Goal: Task Accomplishment & Management: Manage account settings

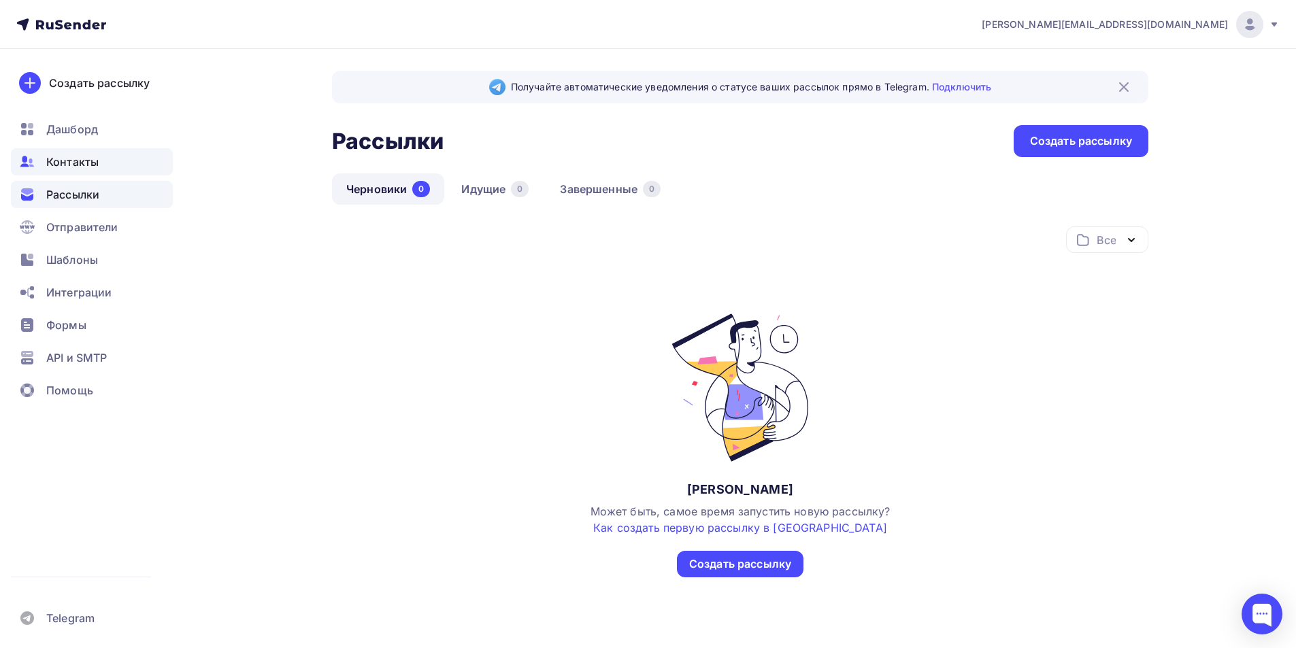
click at [108, 166] on div "Контакты" at bounding box center [92, 161] width 162 height 27
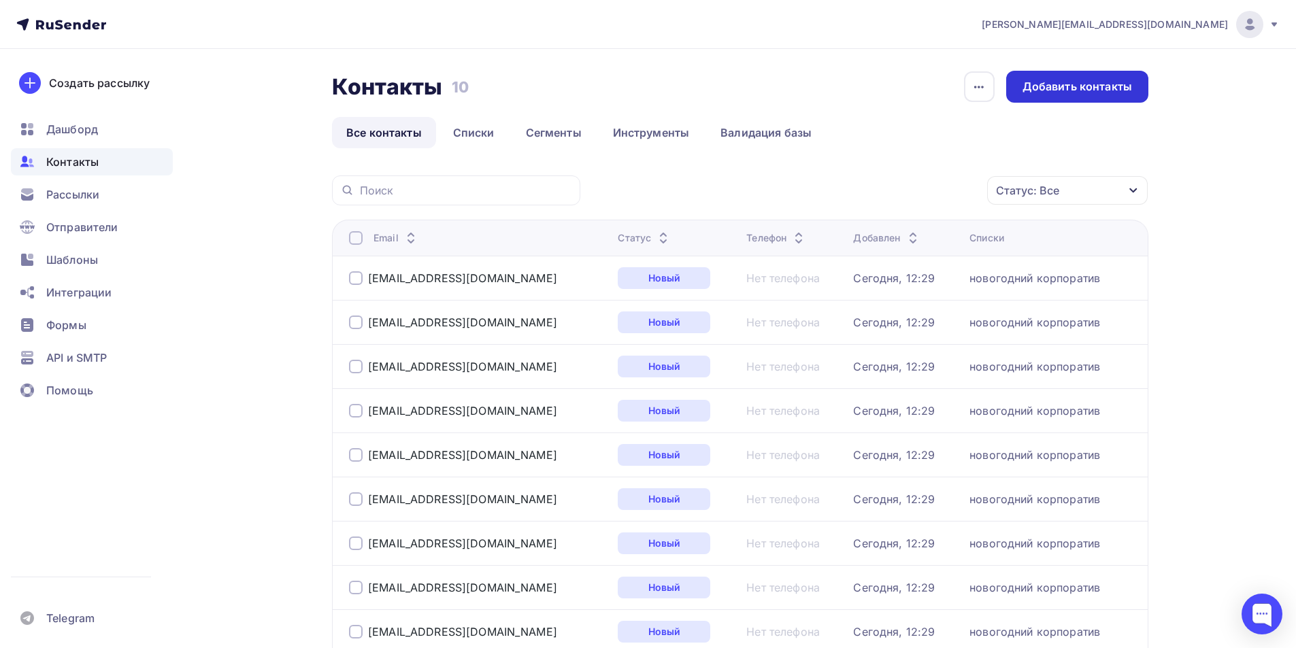
click at [1112, 77] on div "Добавить контакты" at bounding box center [1077, 87] width 142 height 32
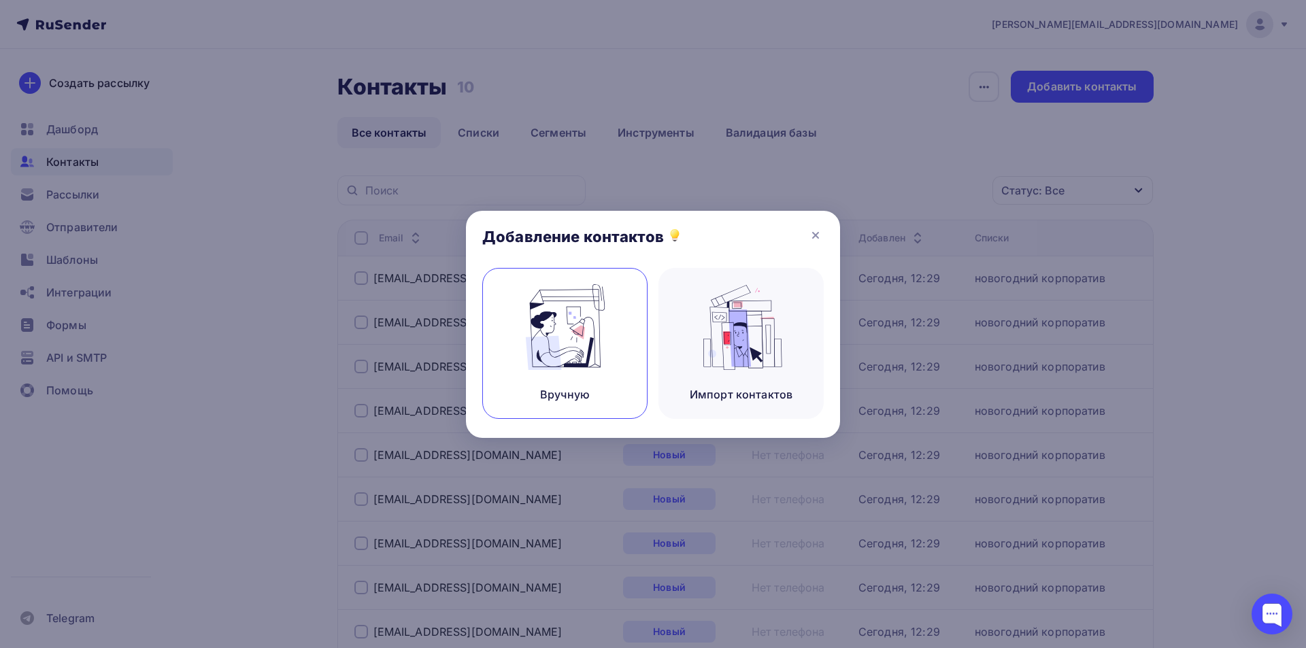
click at [583, 308] on img at bounding box center [565, 327] width 91 height 86
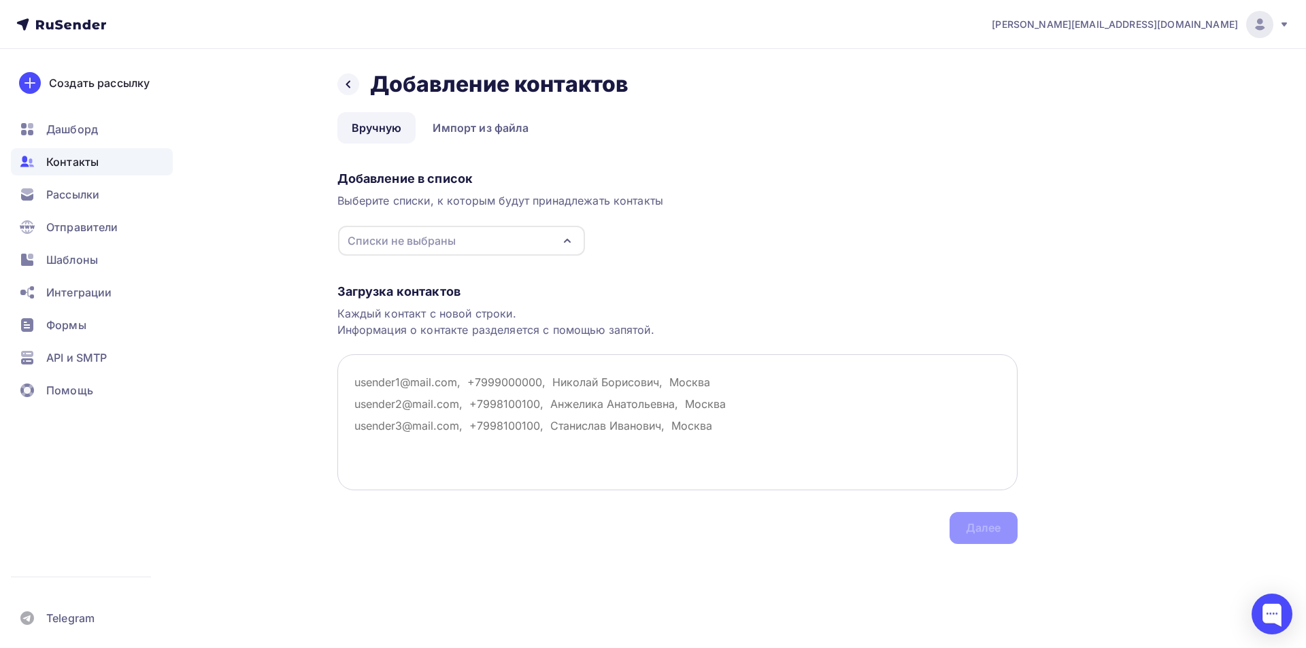
click at [363, 387] on textarea at bounding box center [677, 422] width 680 height 136
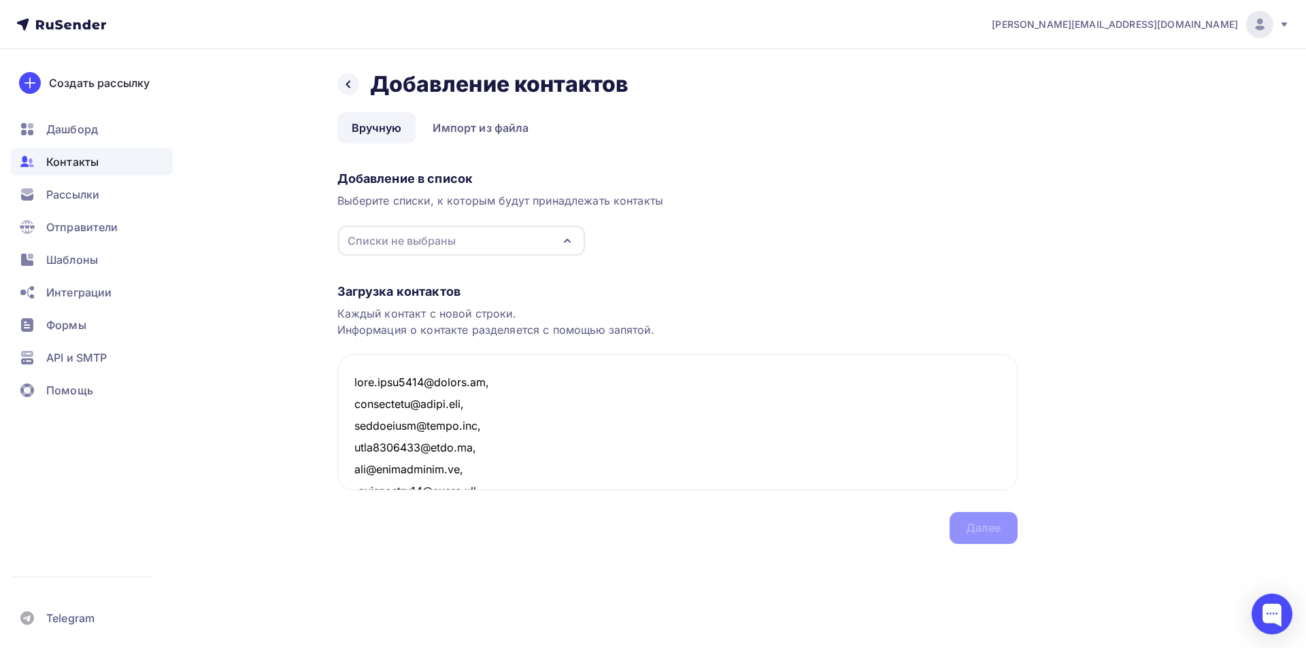
scroll to position [2642, 0]
click at [432, 239] on div "Списки не выбраны" at bounding box center [402, 241] width 108 height 16
type textarea "[EMAIL_ADDRESS][DOMAIN_NAME], [EMAIL_ADDRESS][DOMAIN_NAME], [EMAIL_ADDRESS][DOM…"
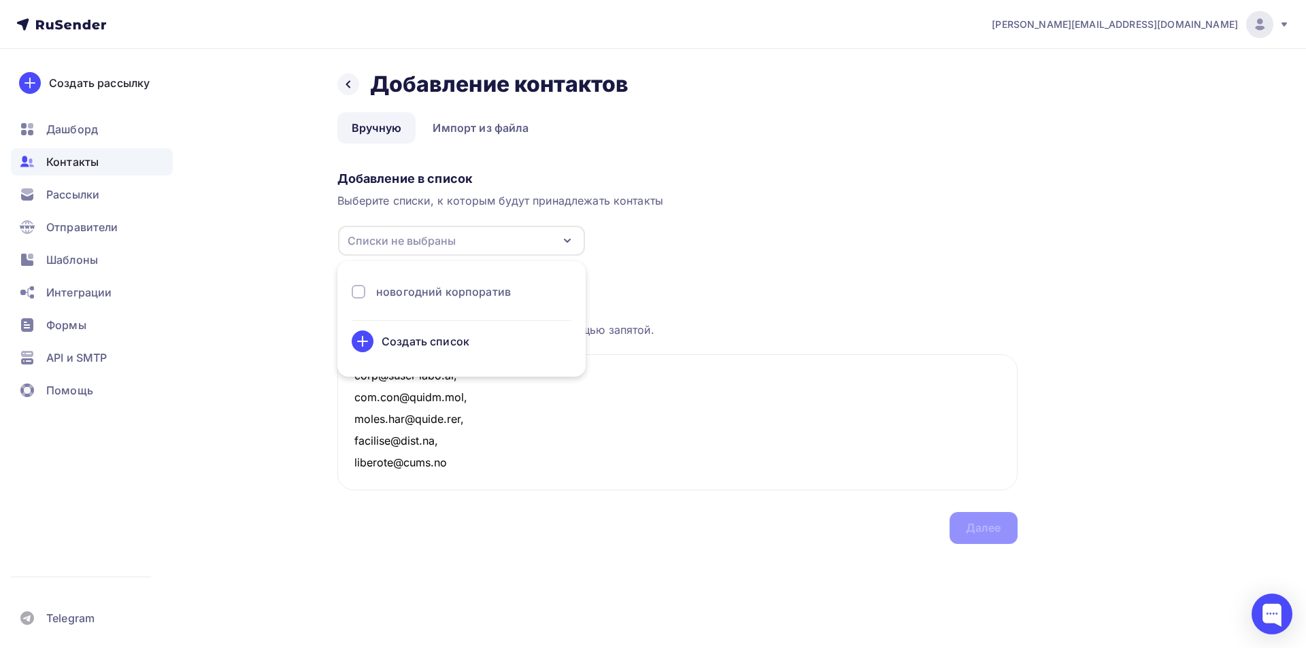
click at [367, 294] on div "новогодний корпоратив" at bounding box center [462, 292] width 220 height 16
click at [1019, 243] on div "Назад Добавление контактов Добавление контактов Вручную Импорт из файла Вручную…" at bounding box center [653, 324] width 1115 height 550
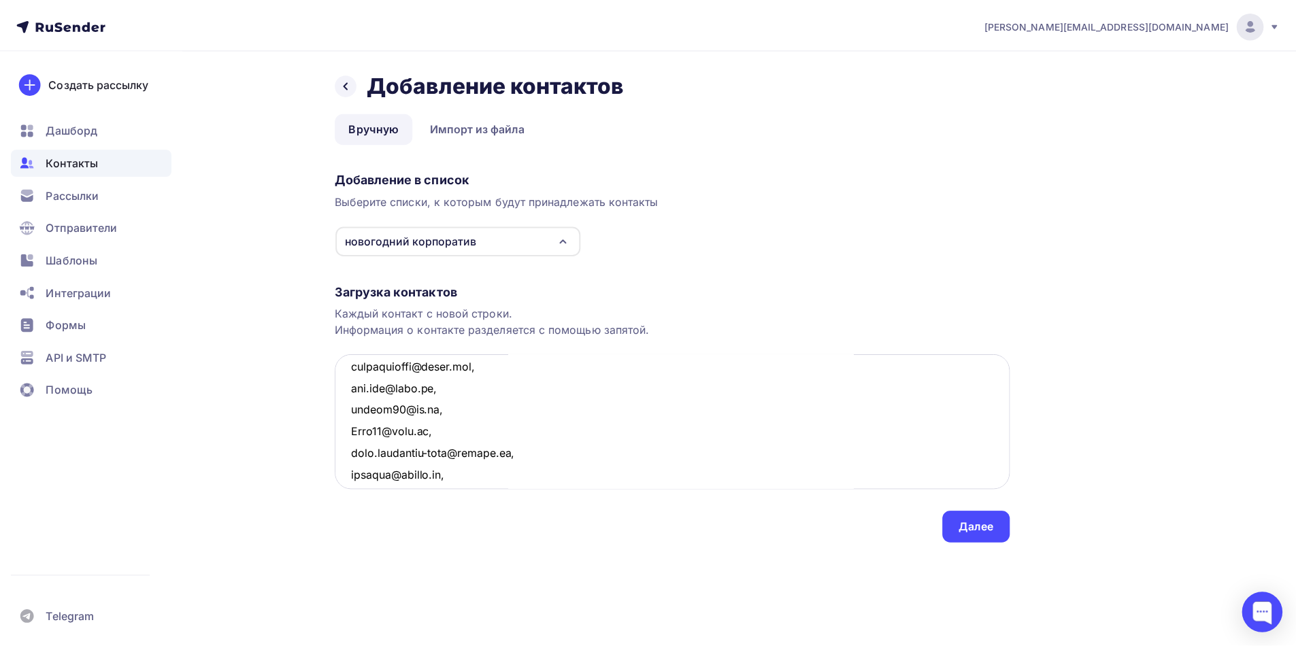
scroll to position [0, 0]
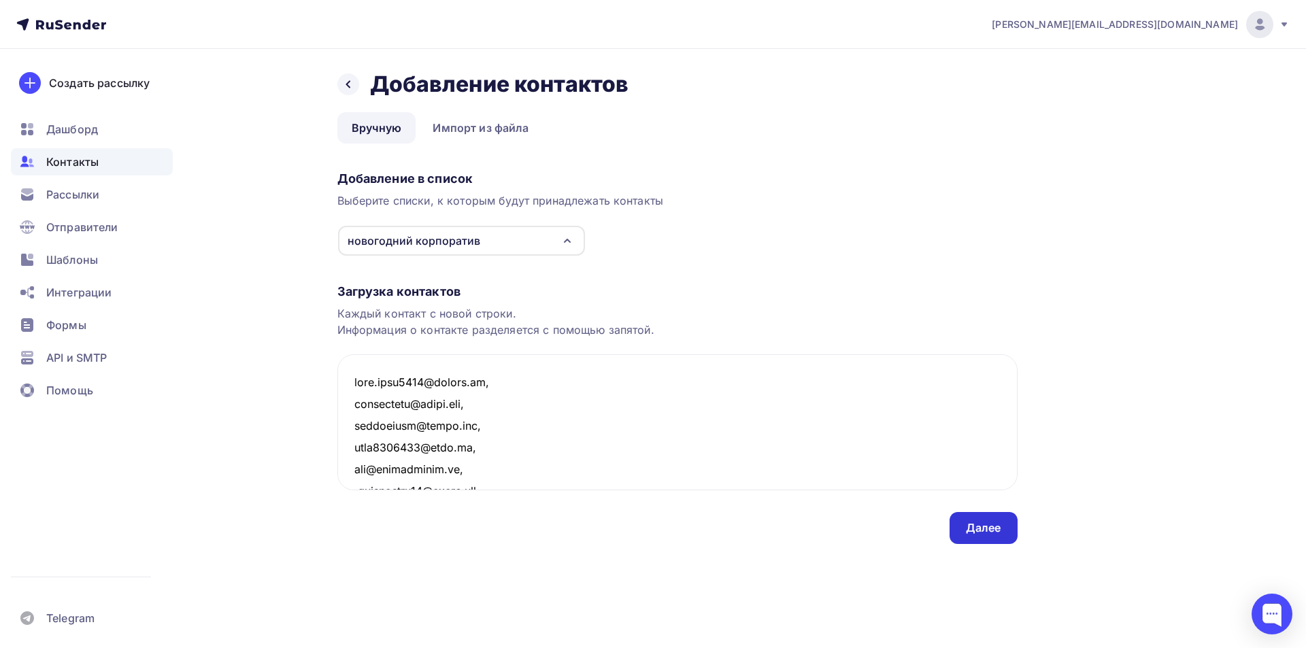
click at [993, 531] on div "Далее" at bounding box center [983, 528] width 35 height 16
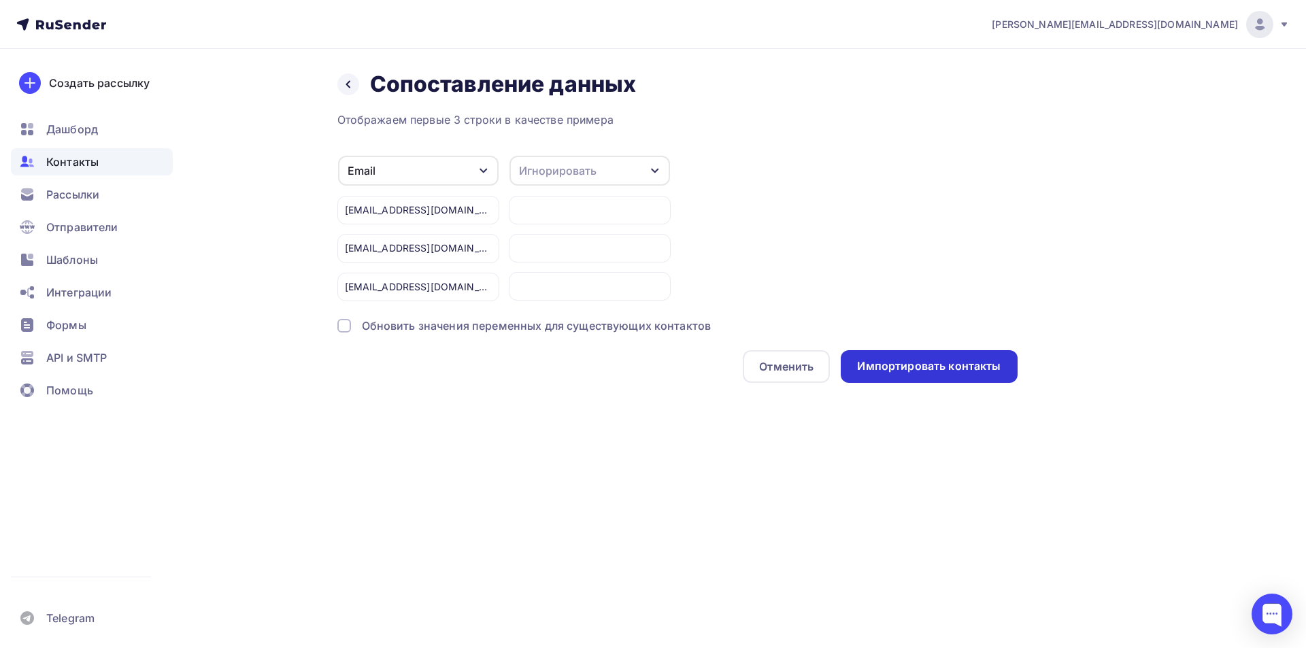
click at [973, 374] on div "Импортировать контакты" at bounding box center [929, 367] width 144 height 16
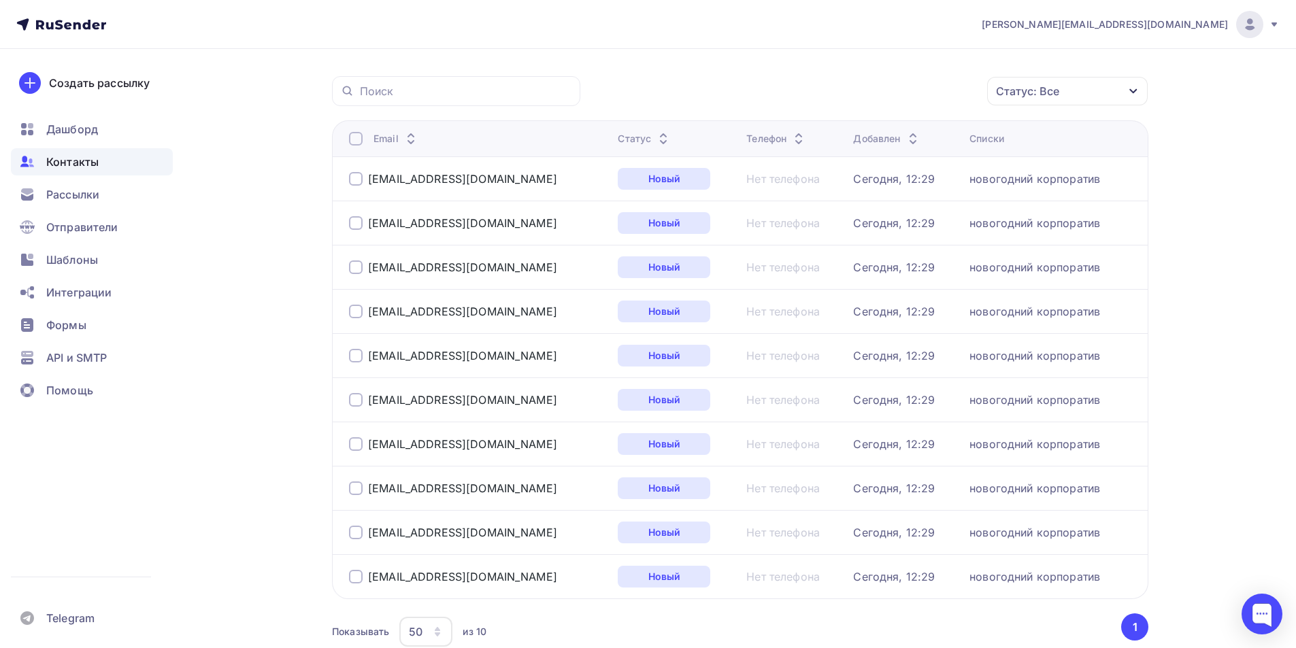
scroll to position [189, 0]
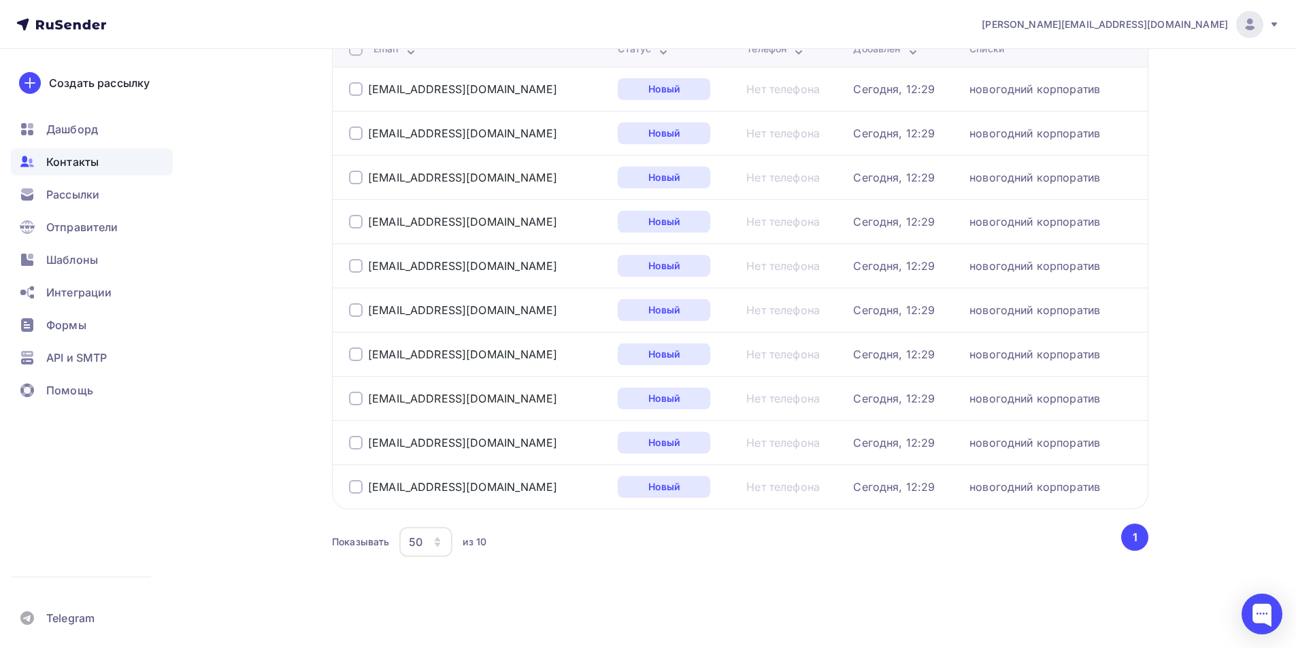
click at [413, 541] on div "50" at bounding box center [416, 542] width 14 height 16
click at [429, 496] on div "100" at bounding box center [480, 500] width 131 height 16
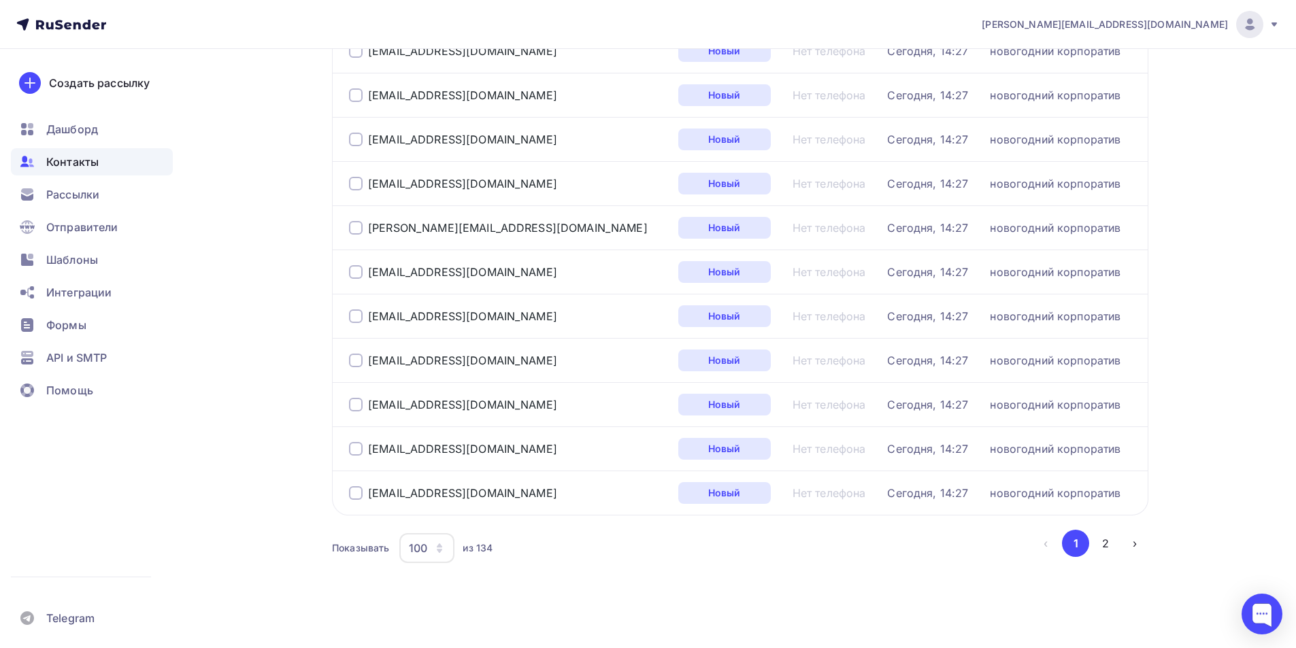
scroll to position [4169, 0]
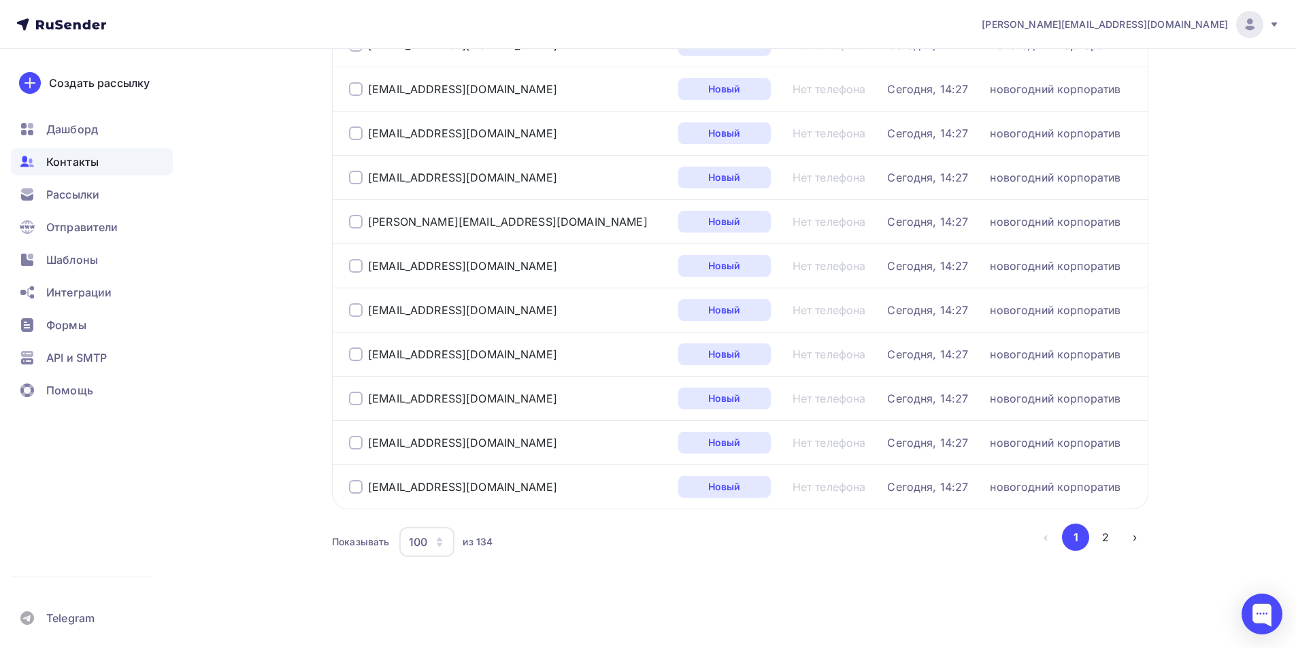
click at [427, 548] on div "100" at bounding box center [418, 542] width 18 height 16
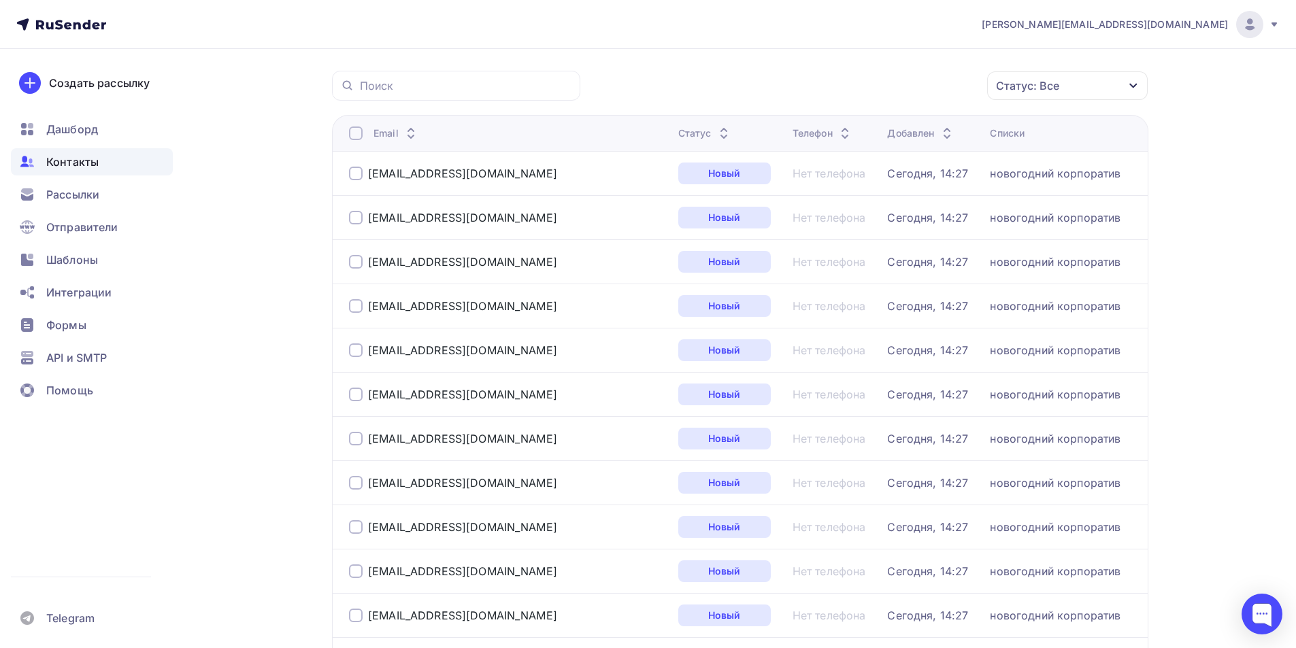
scroll to position [0, 0]
